Goal: Task Accomplishment & Management: Use online tool/utility

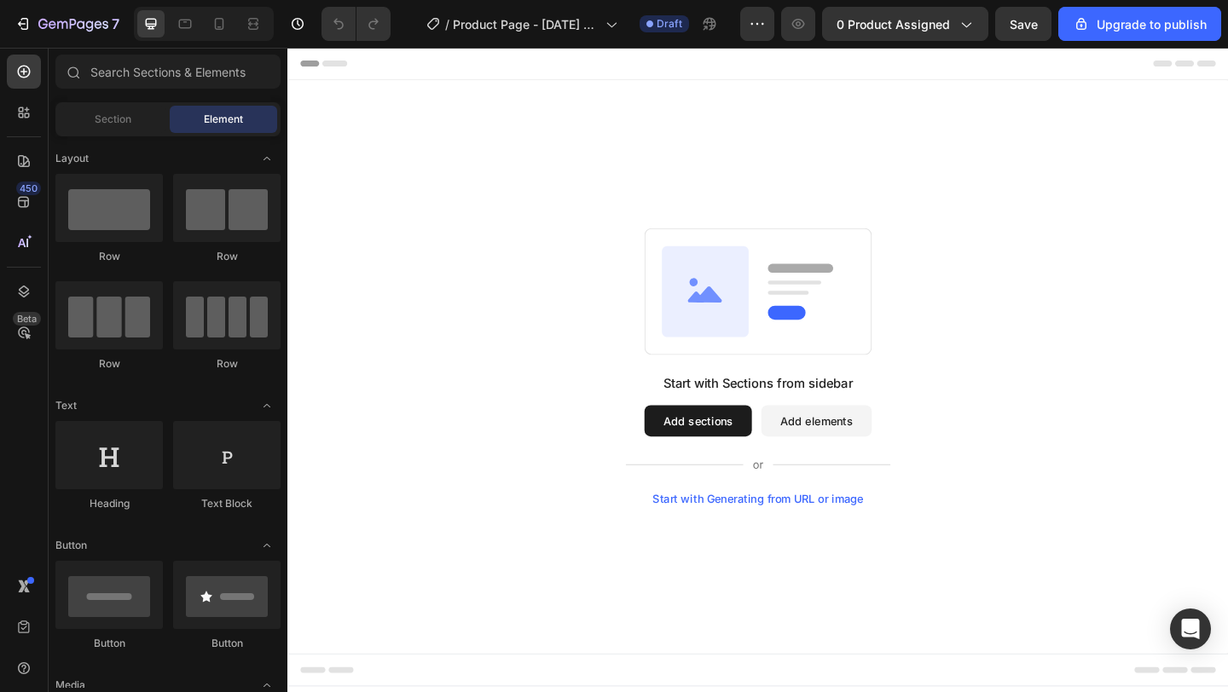
click at [865, 454] on button "Add elements" at bounding box center [862, 454] width 120 height 34
click at [865, 460] on button "Add elements" at bounding box center [862, 454] width 120 height 34
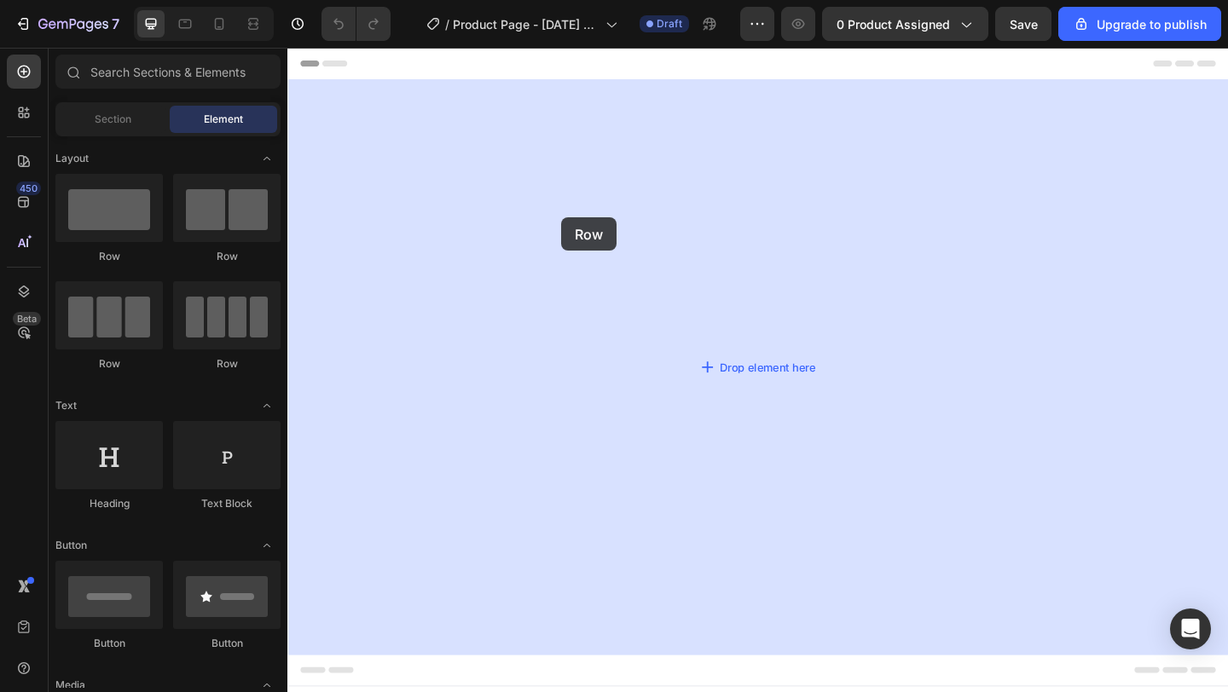
drag, startPoint x: 387, startPoint y: 268, endPoint x: 583, endPoint y: 233, distance: 199.2
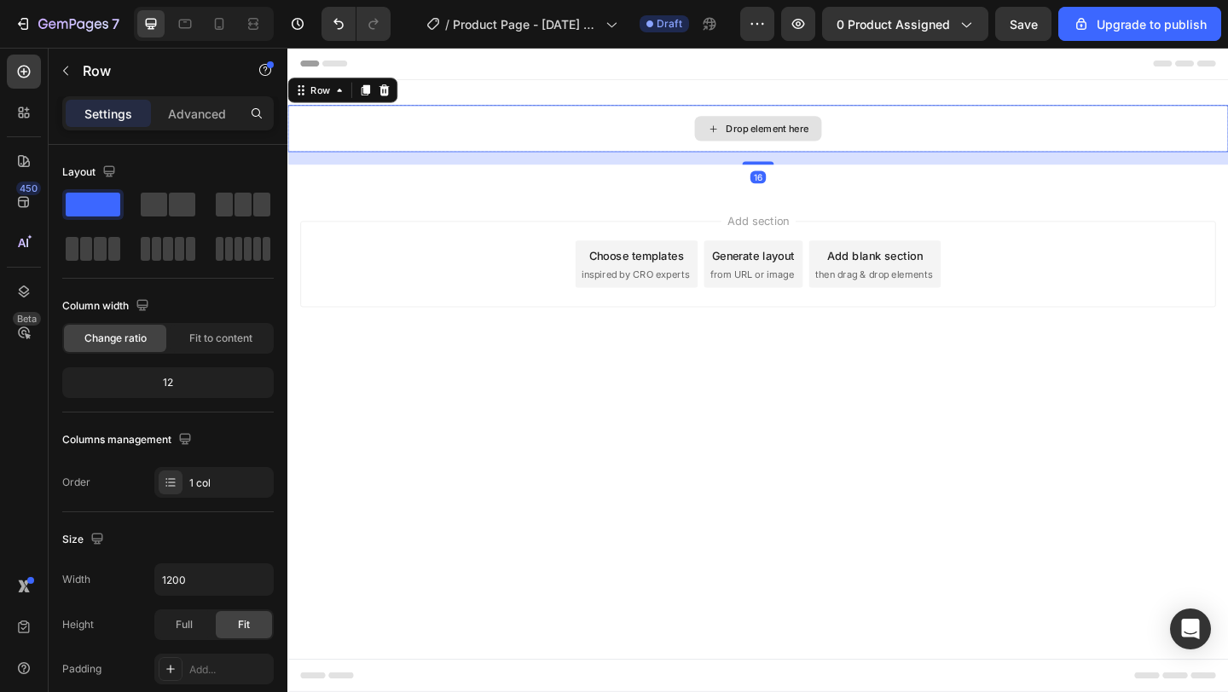
click at [691, 143] on div "Drop element here" at bounding box center [798, 135] width 1023 height 51
click at [17, 76] on icon at bounding box center [23, 71] width 17 height 17
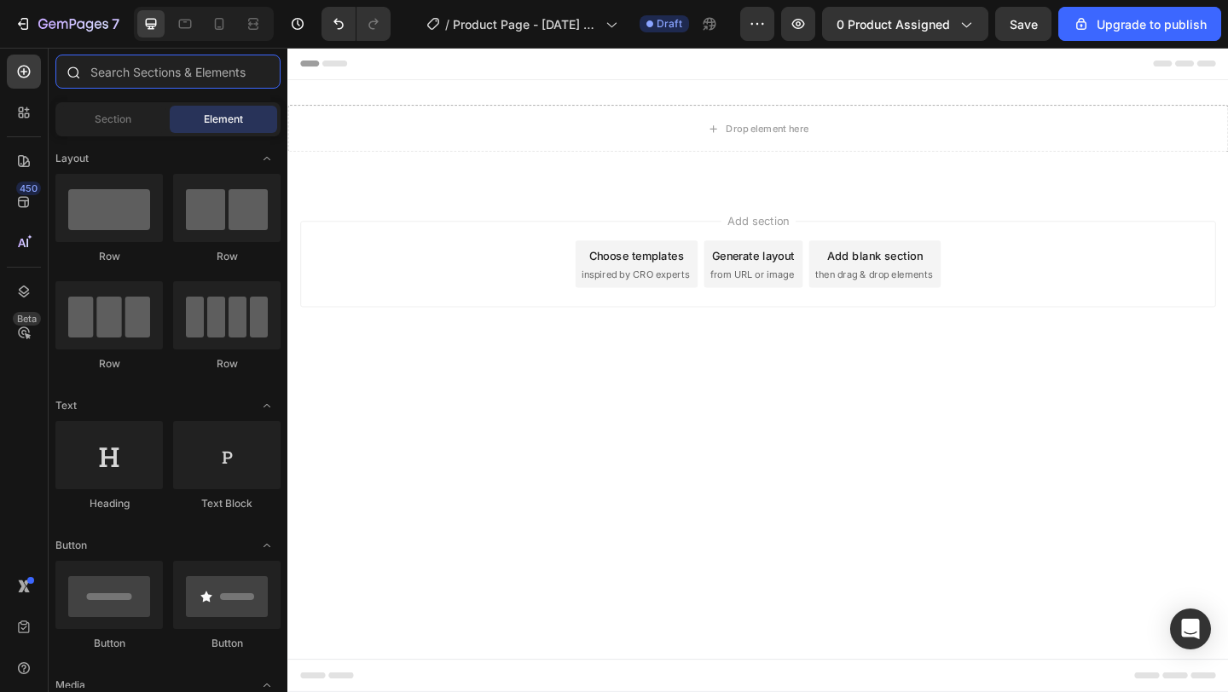
click at [134, 70] on input "text" at bounding box center [167, 72] width 225 height 34
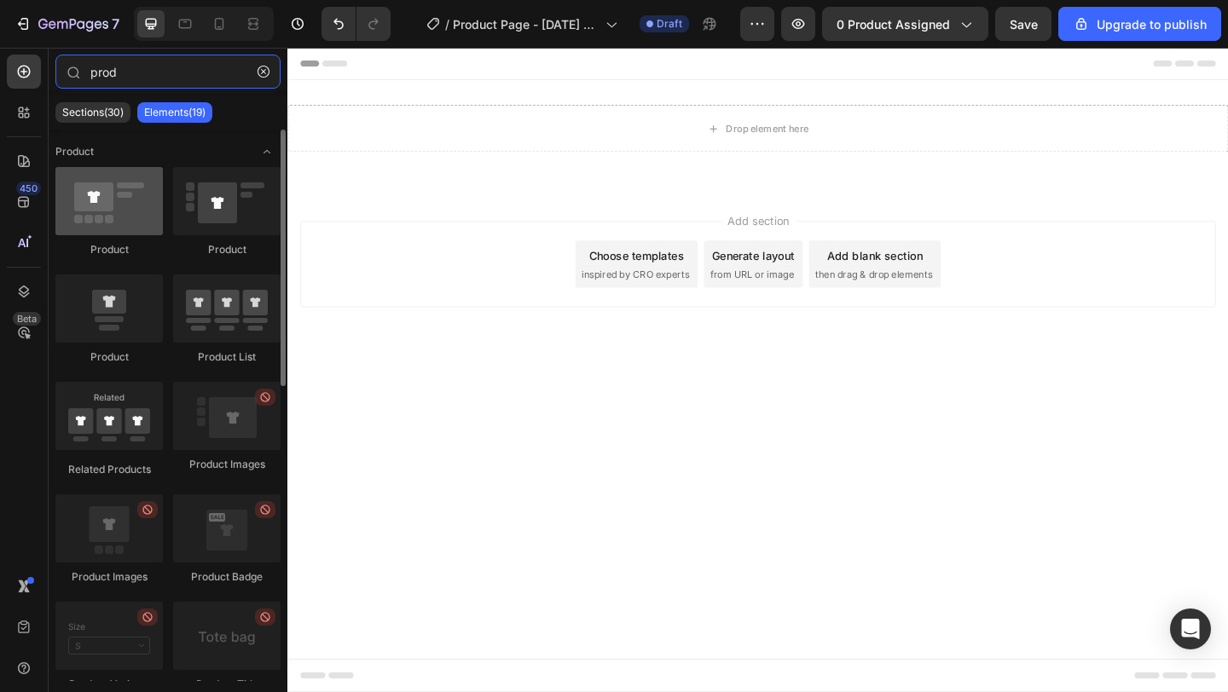
type input "prod"
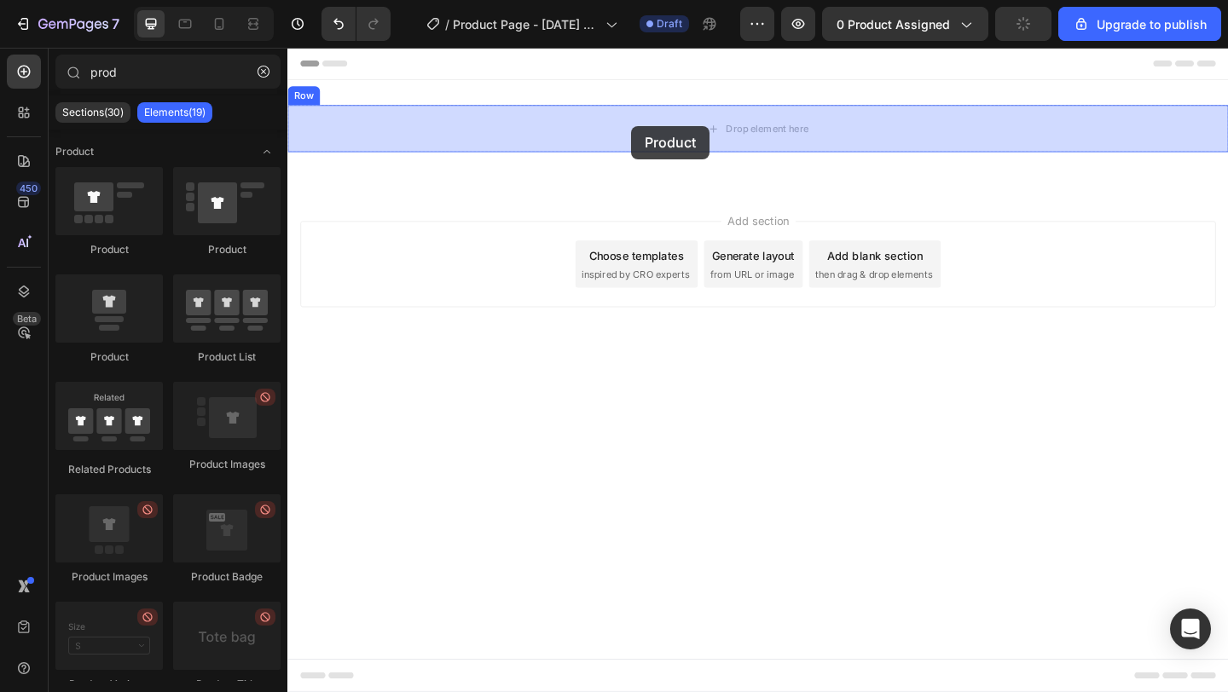
drag, startPoint x: 383, startPoint y: 259, endPoint x: 660, endPoint y: 134, distance: 304.1
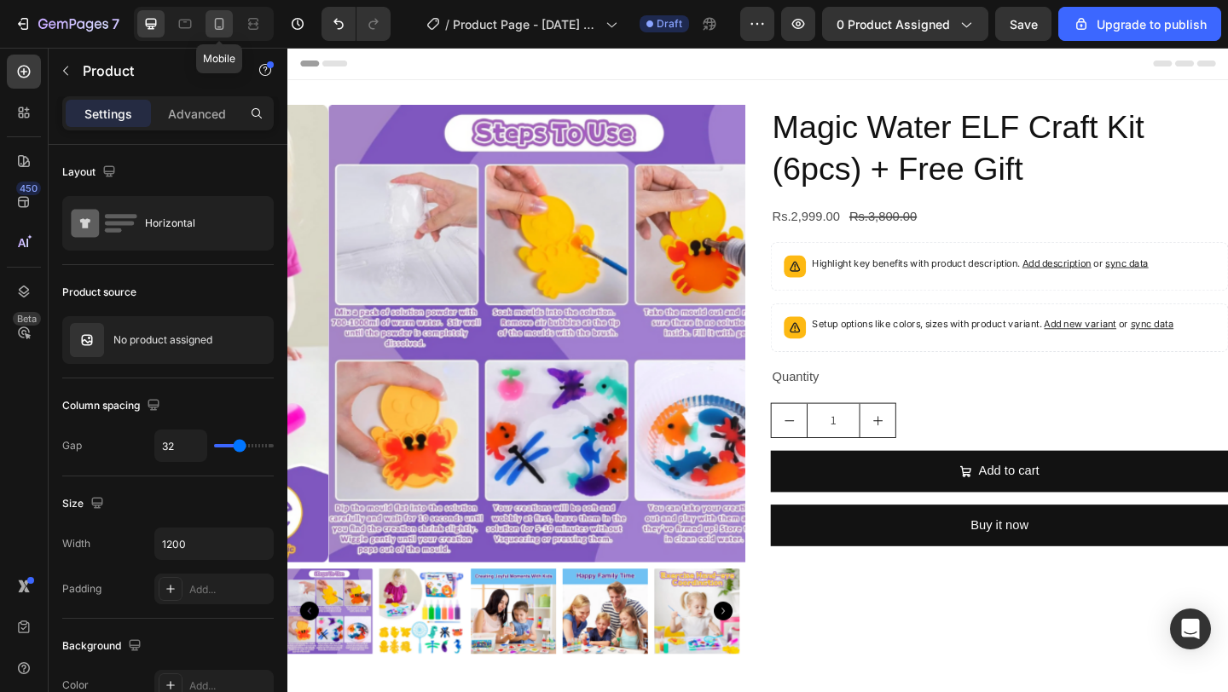
click at [226, 18] on icon at bounding box center [219, 23] width 17 height 17
type input "16"
type input "100%"
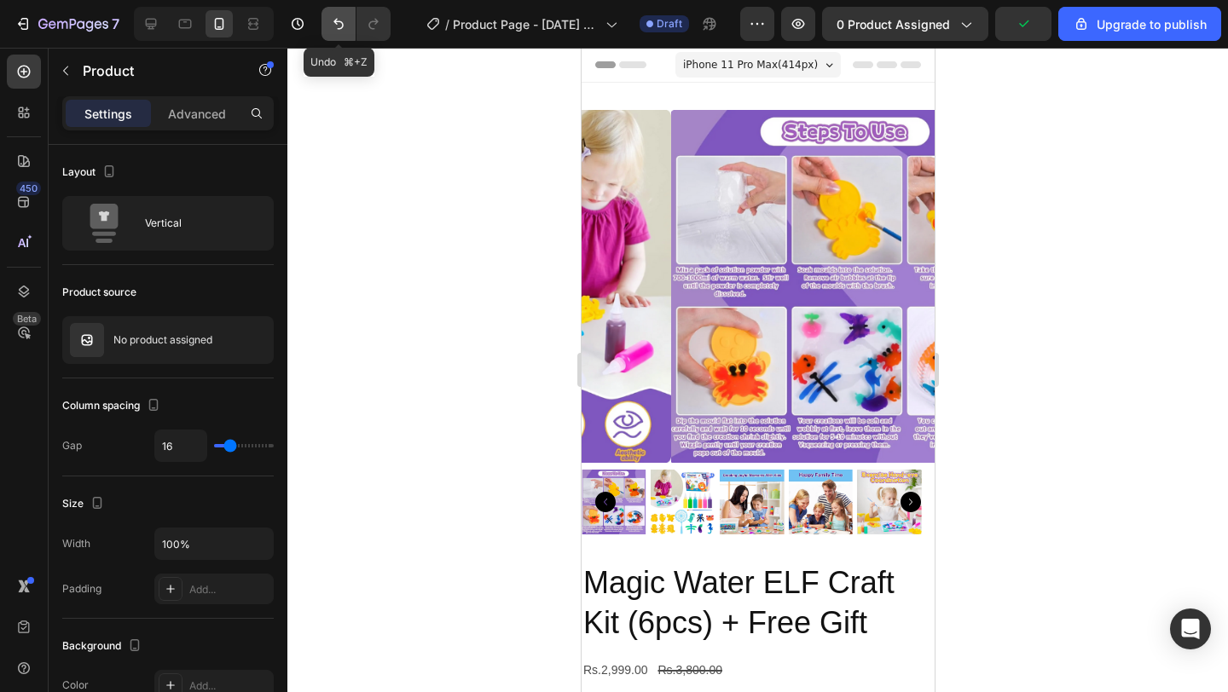
click at [337, 20] on icon "Undo/Redo" at bounding box center [338, 24] width 10 height 11
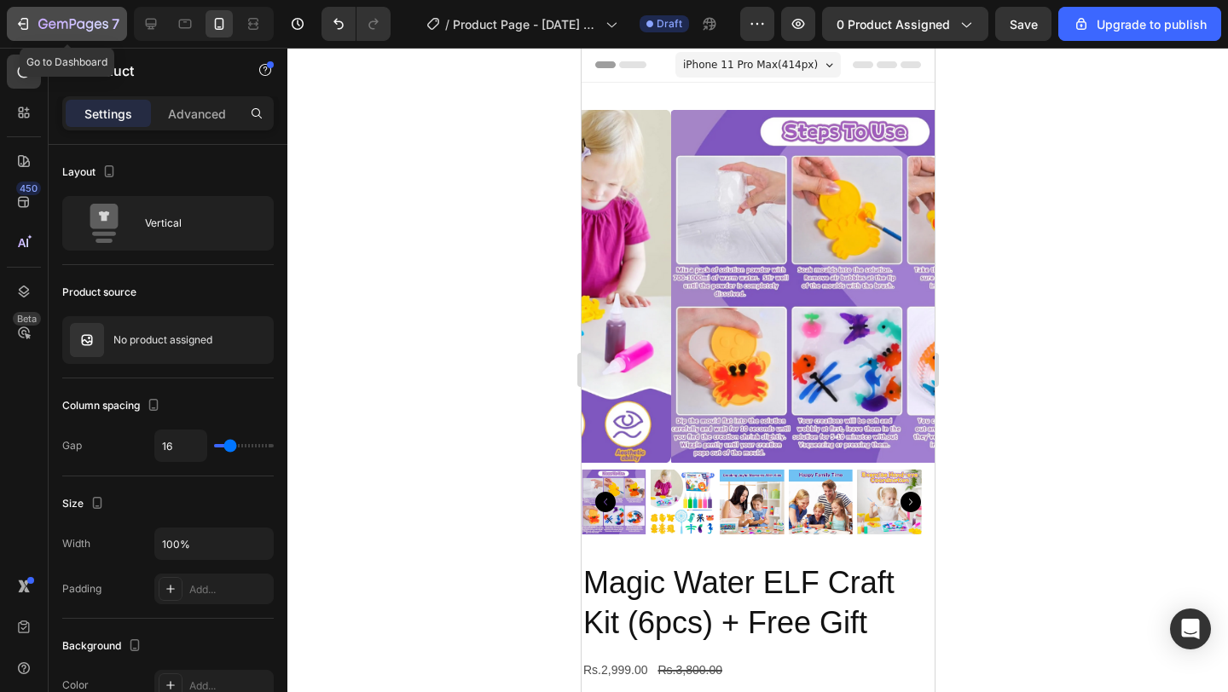
click at [22, 22] on icon "button" at bounding box center [22, 23] width 17 height 17
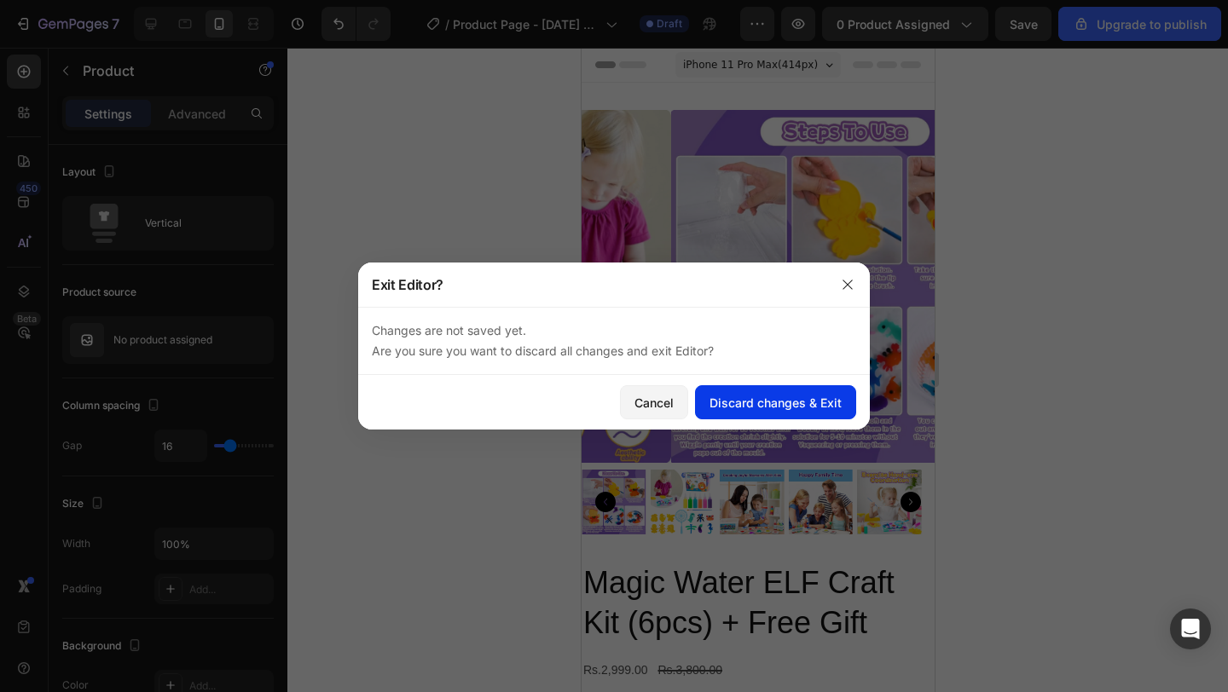
click at [808, 401] on div "Discard changes & Exit" at bounding box center [775, 403] width 132 height 18
